Goal: Task Accomplishment & Management: Use online tool/utility

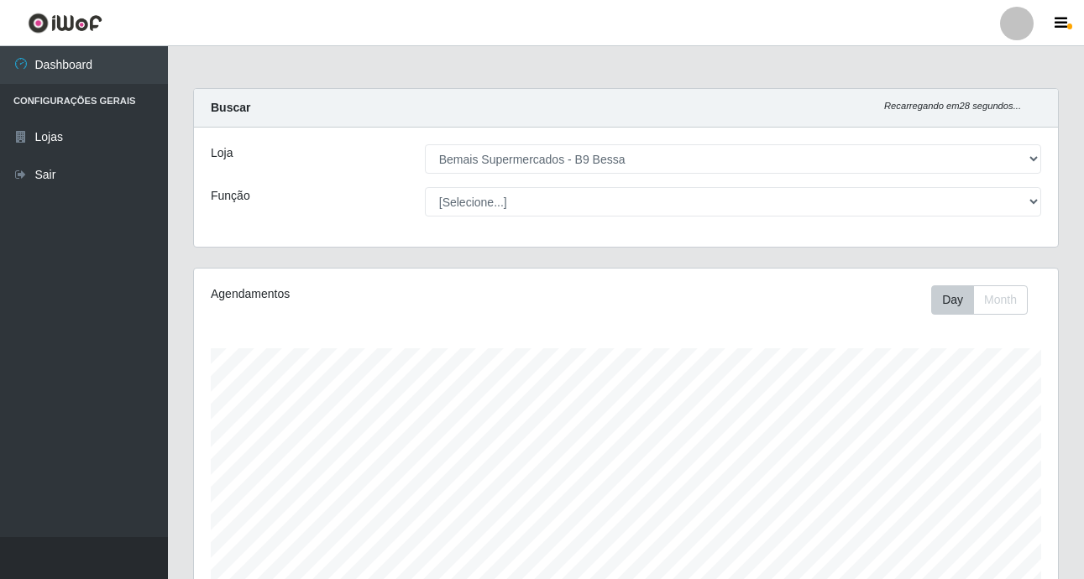
select select "410"
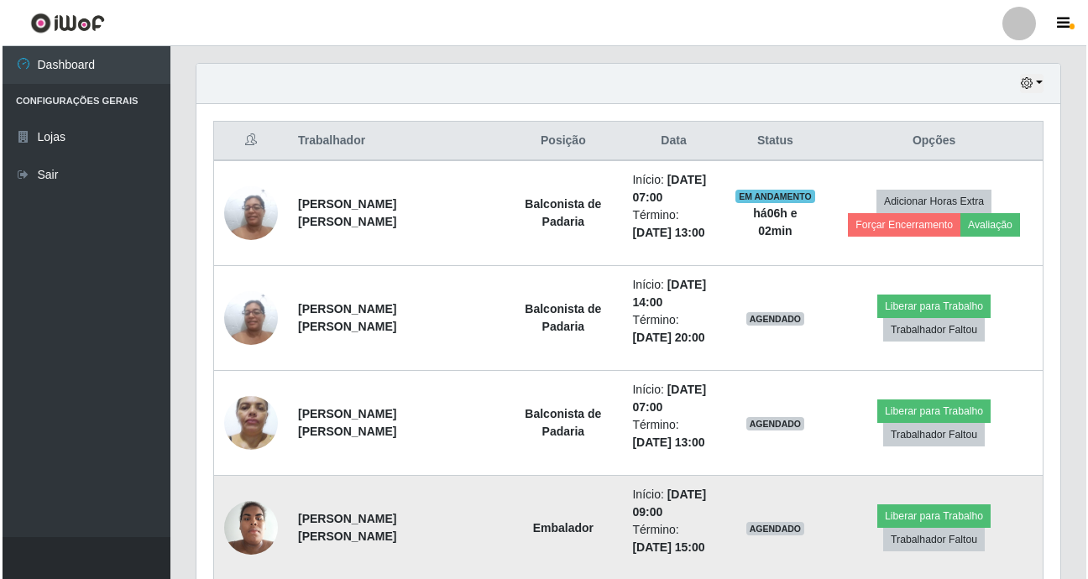
scroll to position [594, 0]
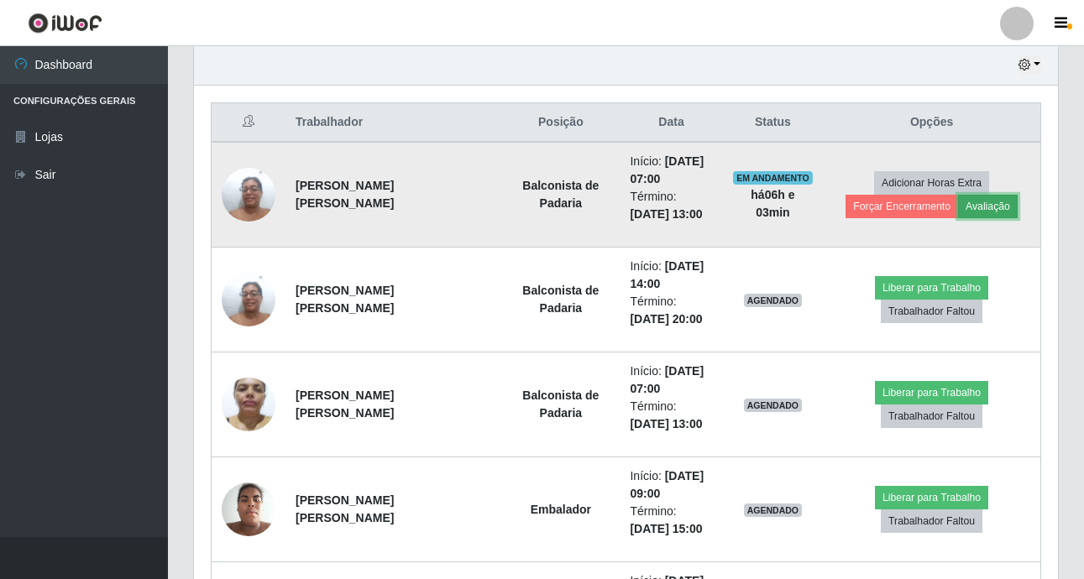
click at [989, 198] on button "Avaliação" at bounding box center [988, 207] width 60 height 24
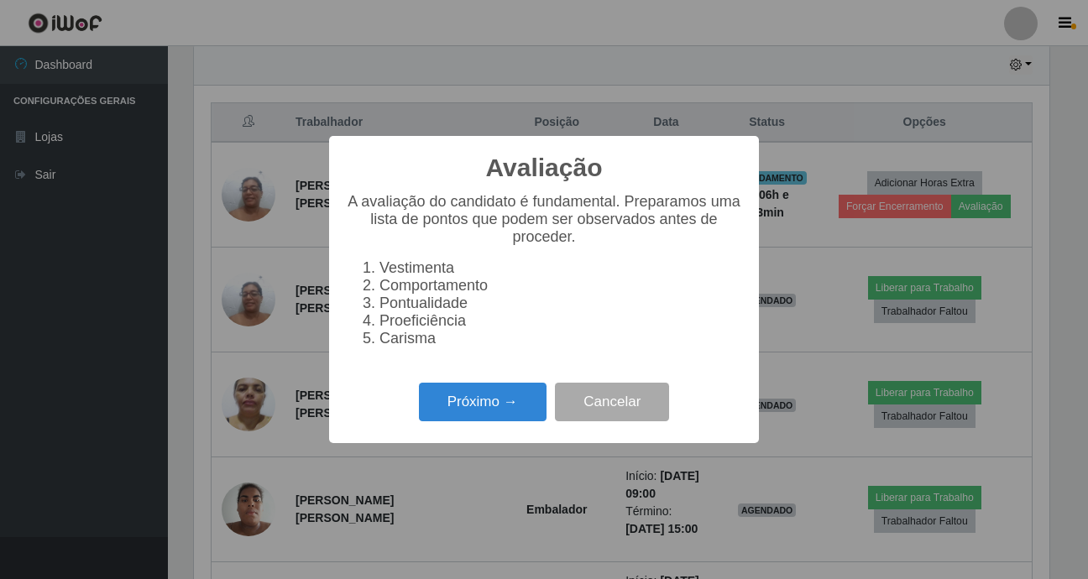
scroll to position [348, 855]
click at [450, 405] on button "Próximo →" at bounding box center [483, 402] width 128 height 39
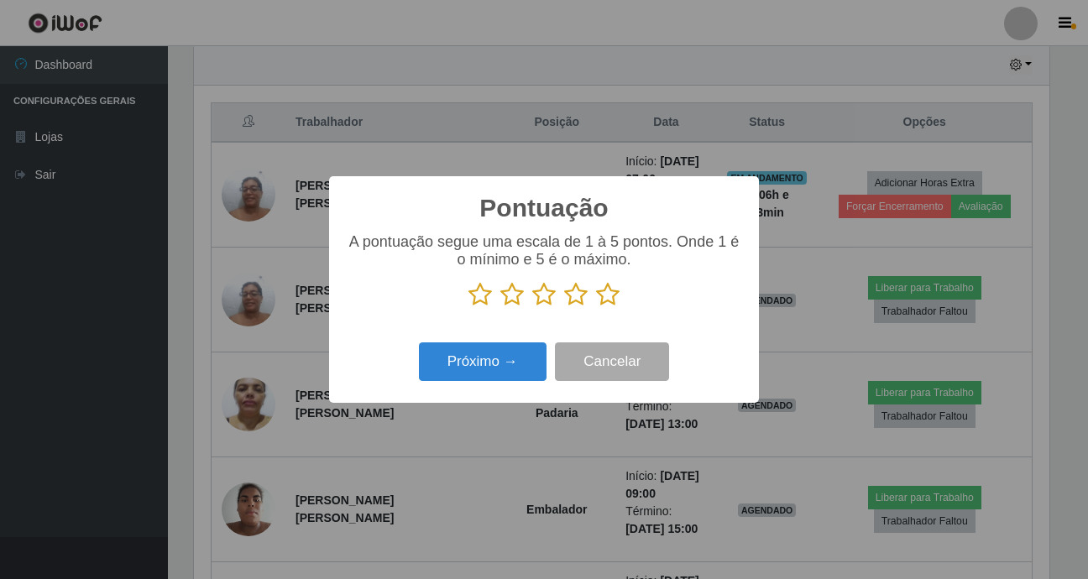
scroll to position [839157, 838650]
drag, startPoint x: 613, startPoint y: 290, endPoint x: 604, endPoint y: 297, distance: 11.9
click at [611, 291] on icon at bounding box center [608, 294] width 24 height 25
click at [596, 307] on input "radio" at bounding box center [596, 307] width 0 height 0
click at [520, 377] on button "Próximo →" at bounding box center [483, 362] width 128 height 39
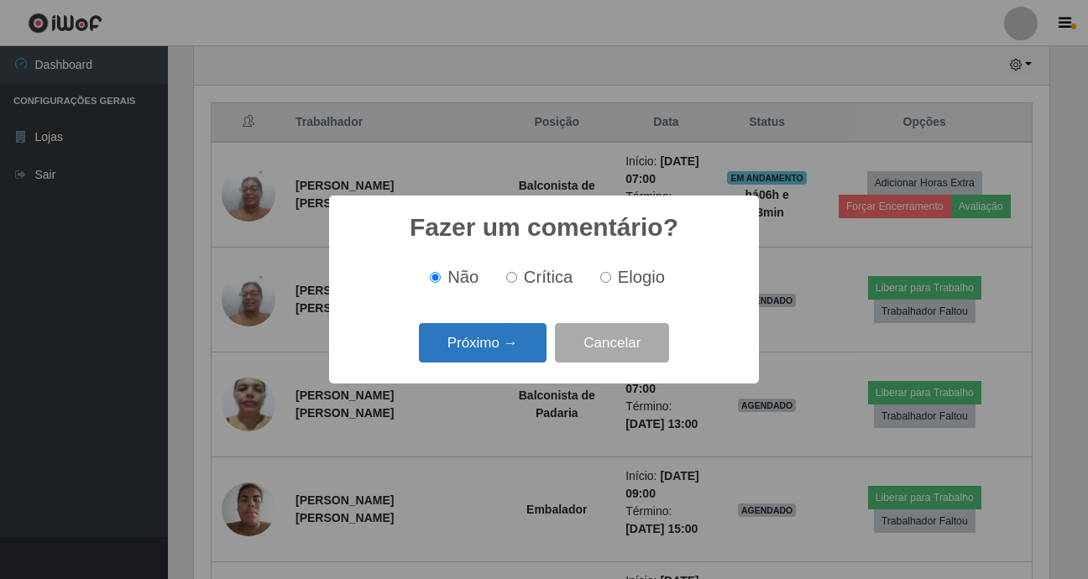
click at [457, 345] on button "Próximo →" at bounding box center [483, 342] width 128 height 39
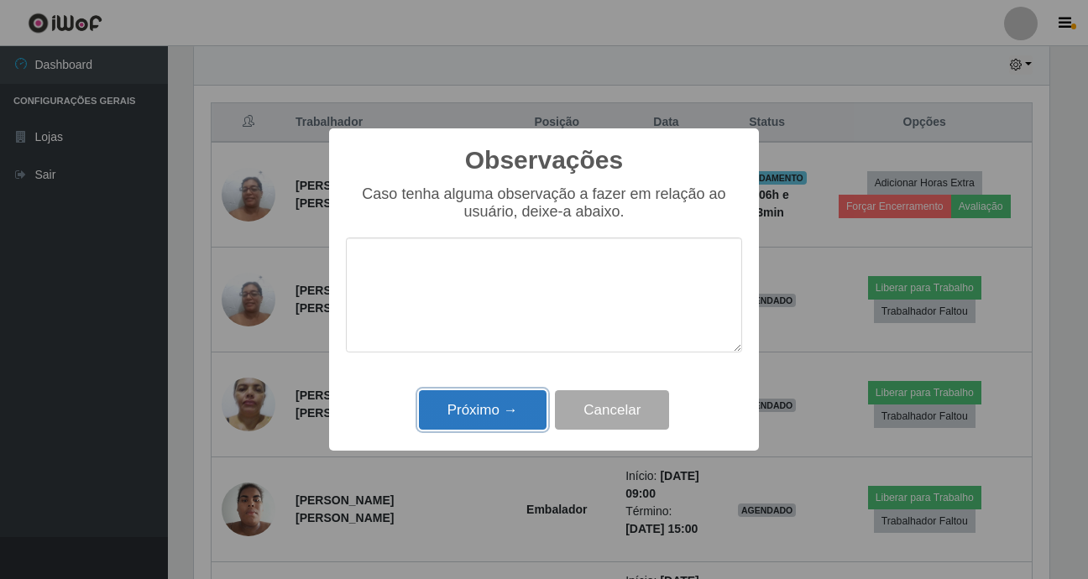
click at [456, 421] on button "Próximo →" at bounding box center [483, 409] width 128 height 39
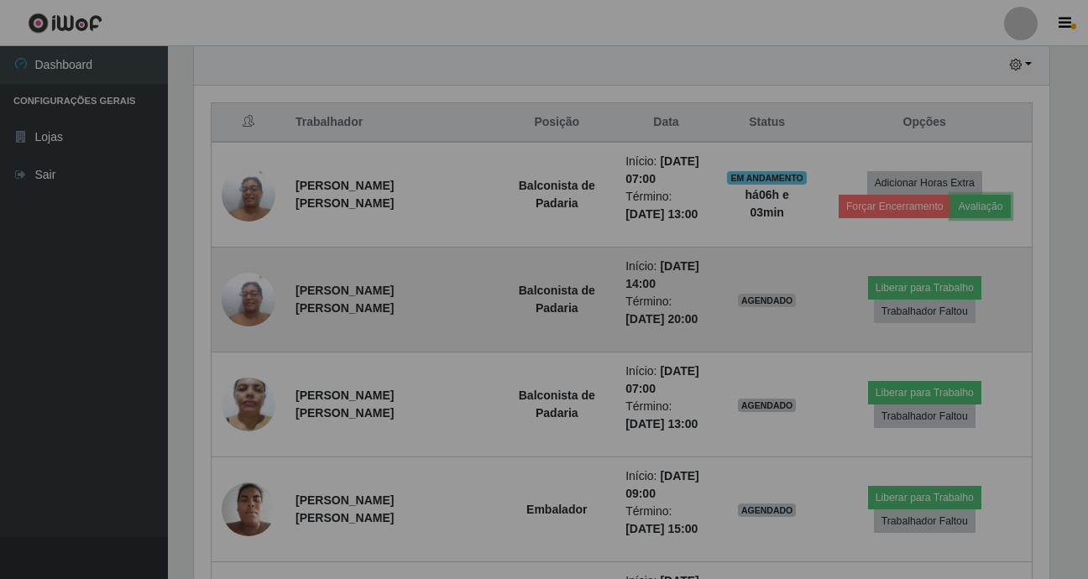
scroll to position [348, 864]
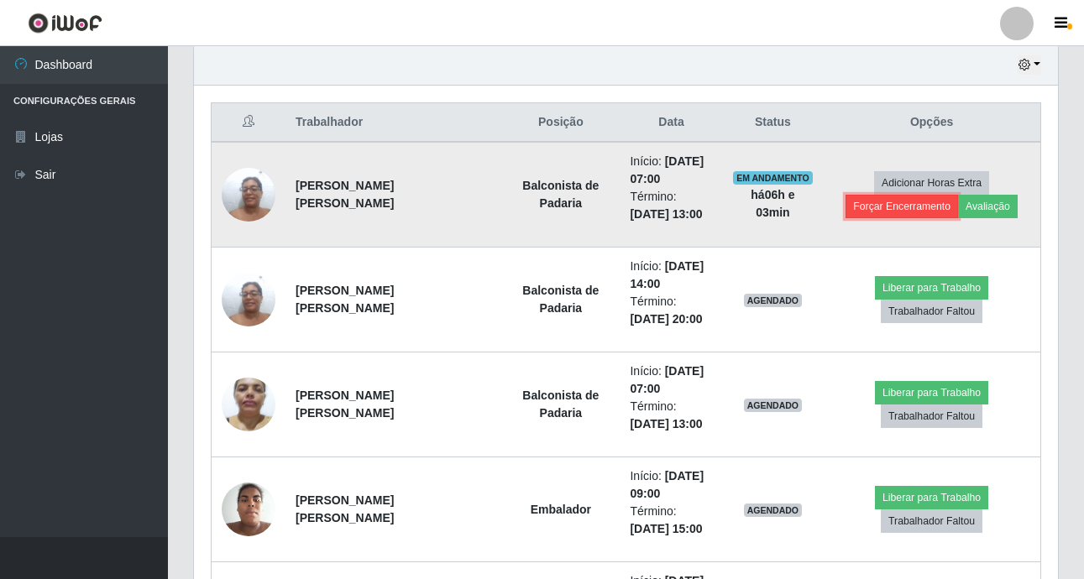
click at [855, 210] on button "Forçar Encerramento" at bounding box center [901, 207] width 112 height 24
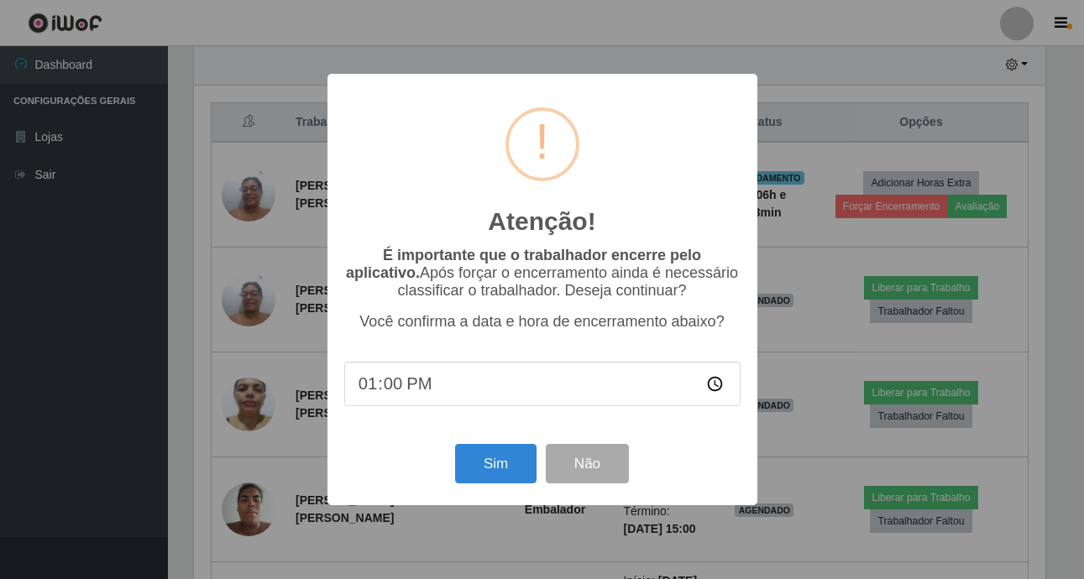
scroll to position [348, 855]
click at [504, 460] on button "Sim" at bounding box center [497, 463] width 81 height 39
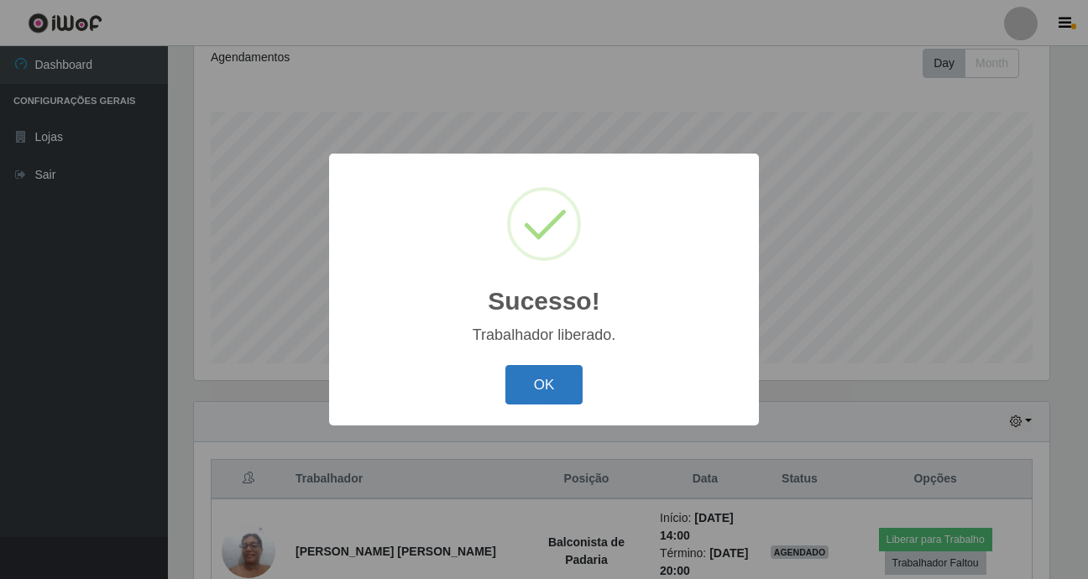
click at [527, 381] on button "OK" at bounding box center [544, 384] width 78 height 39
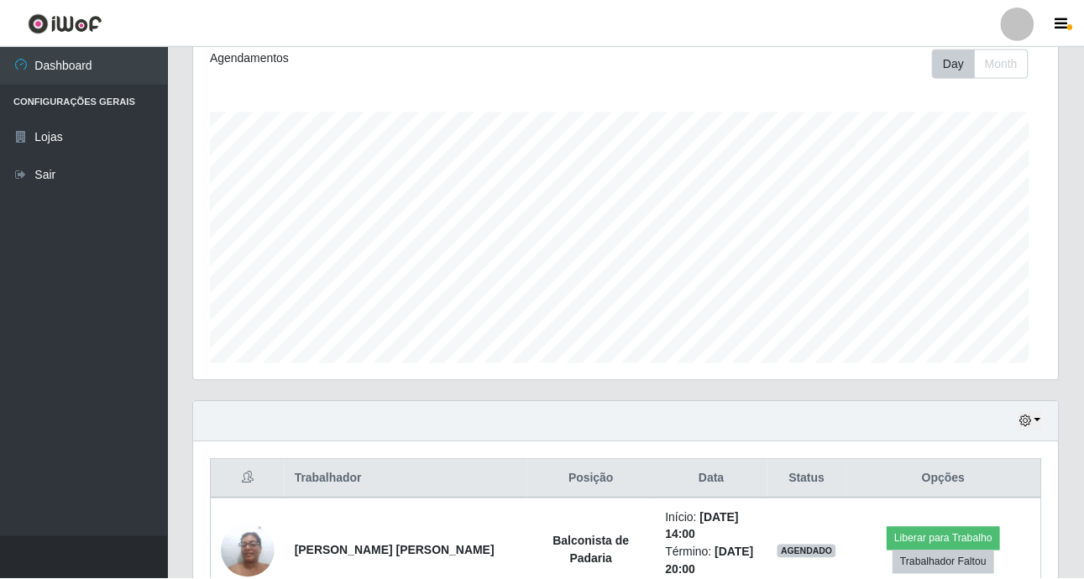
scroll to position [348, 864]
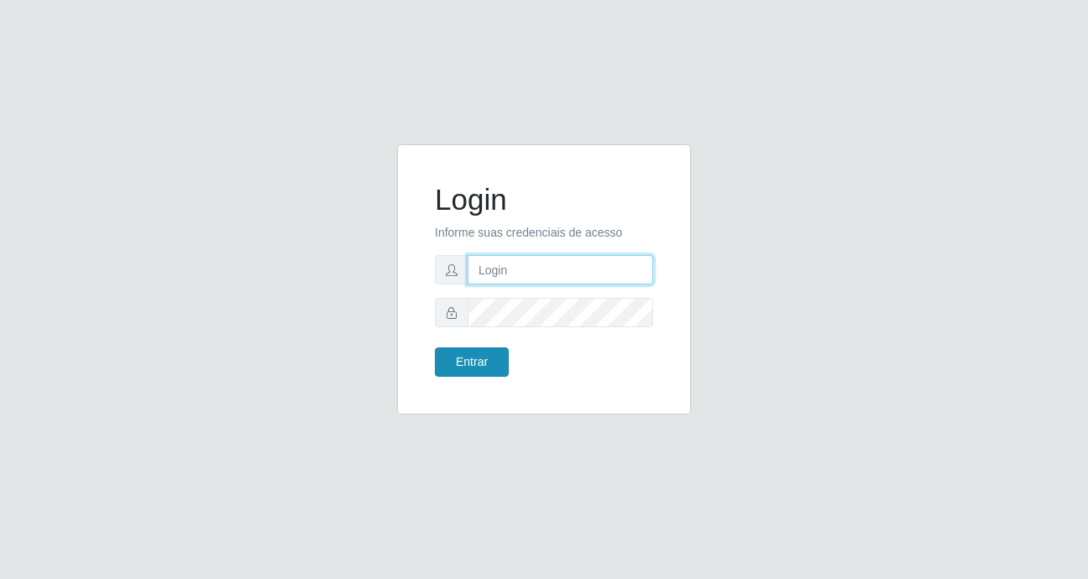
type input "heloisa@bessa"
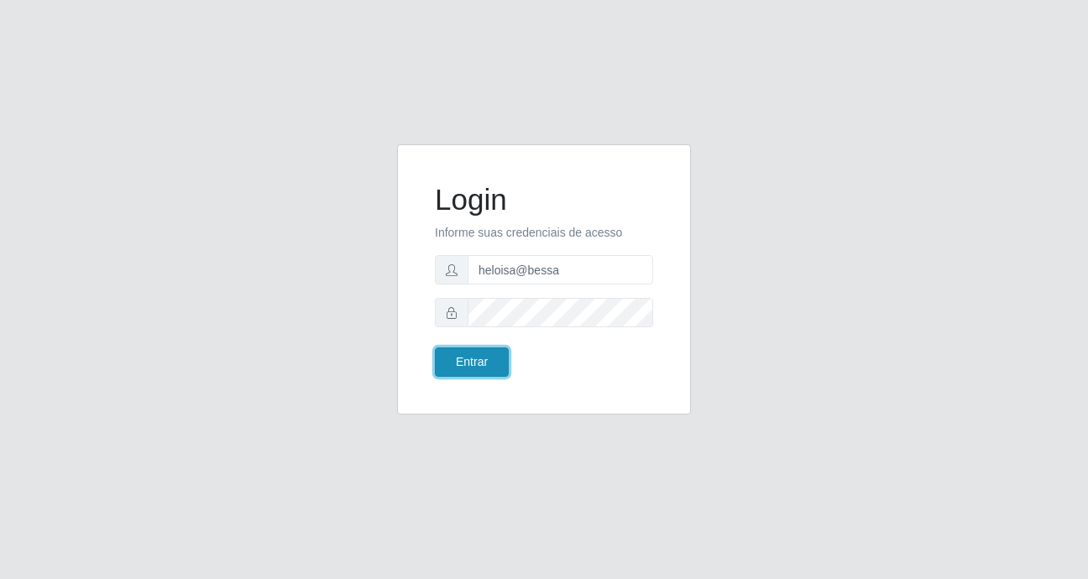
click at [463, 355] on button "Entrar" at bounding box center [472, 362] width 74 height 29
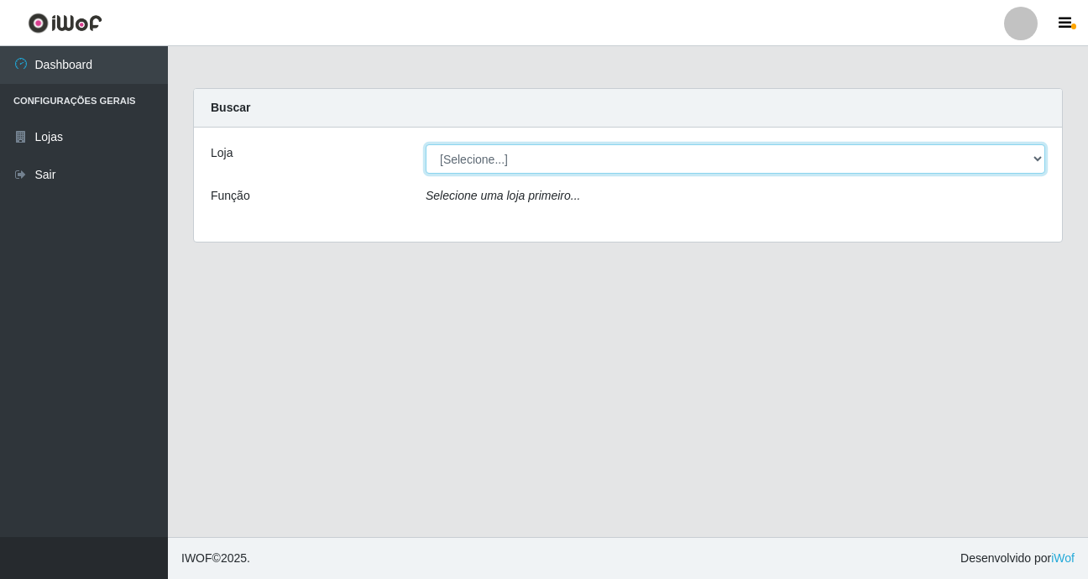
click at [1029, 159] on select "[Selecione...] Bemais Supermercados - B9 Bessa" at bounding box center [736, 158] width 620 height 29
select select "410"
click at [426, 144] on select "[Selecione...] Bemais Supermercados - B9 Bessa" at bounding box center [736, 158] width 620 height 29
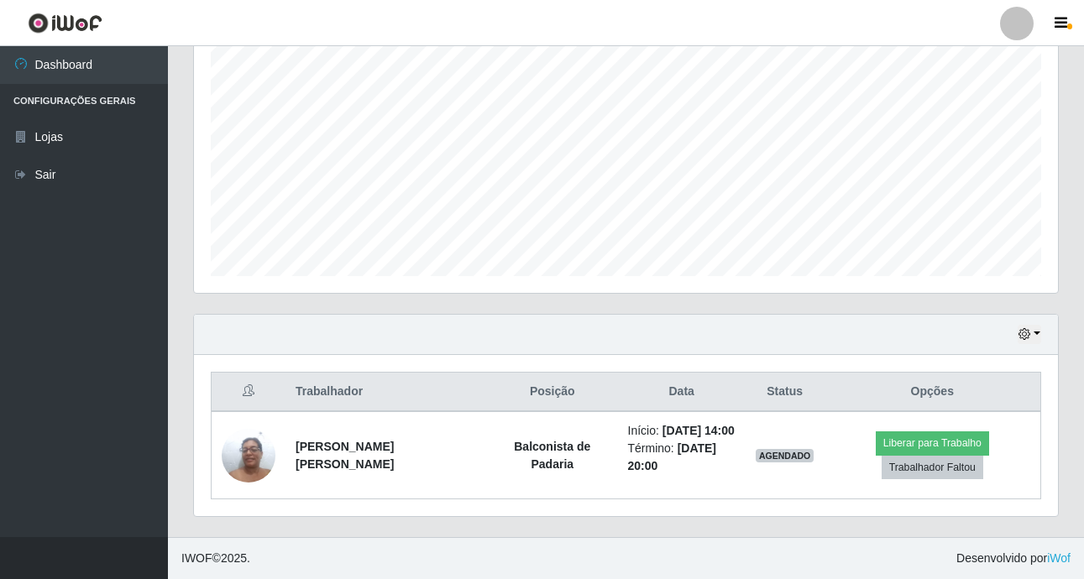
scroll to position [72, 0]
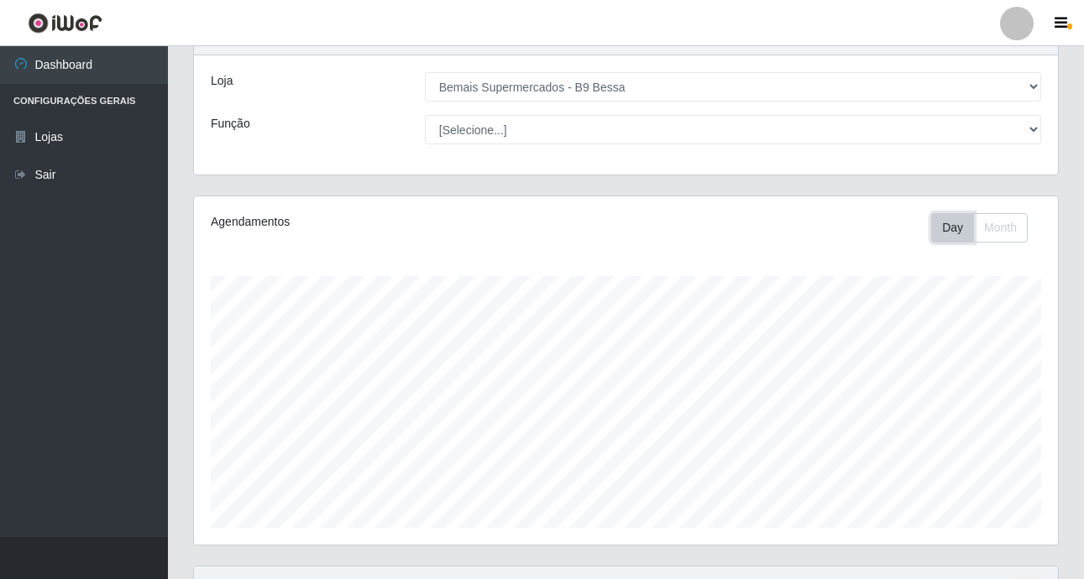
click at [947, 233] on button "Day" at bounding box center [952, 227] width 43 height 29
click at [1000, 228] on button "Month" at bounding box center [1000, 227] width 55 height 29
click at [959, 226] on button "Day" at bounding box center [952, 227] width 43 height 29
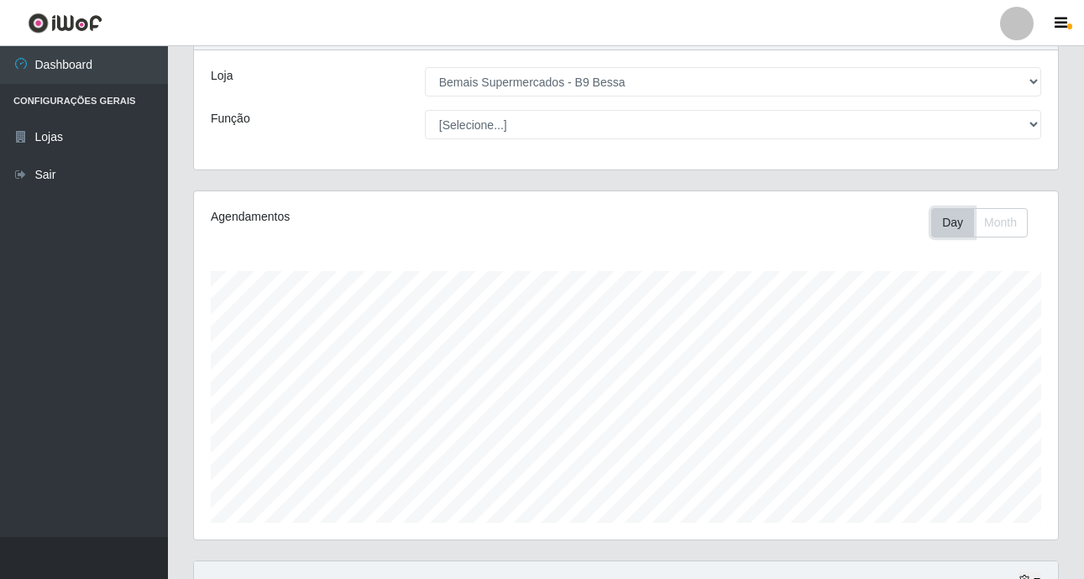
scroll to position [324, 0]
